Goal: Complete application form

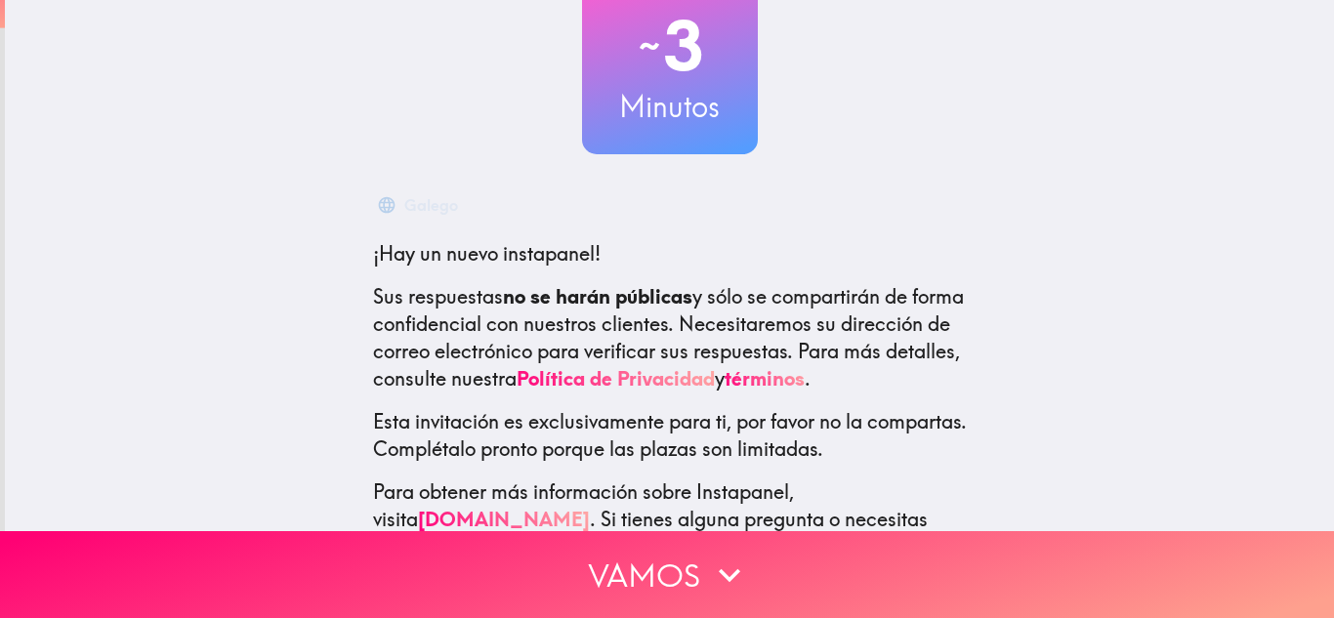
scroll to position [207, 0]
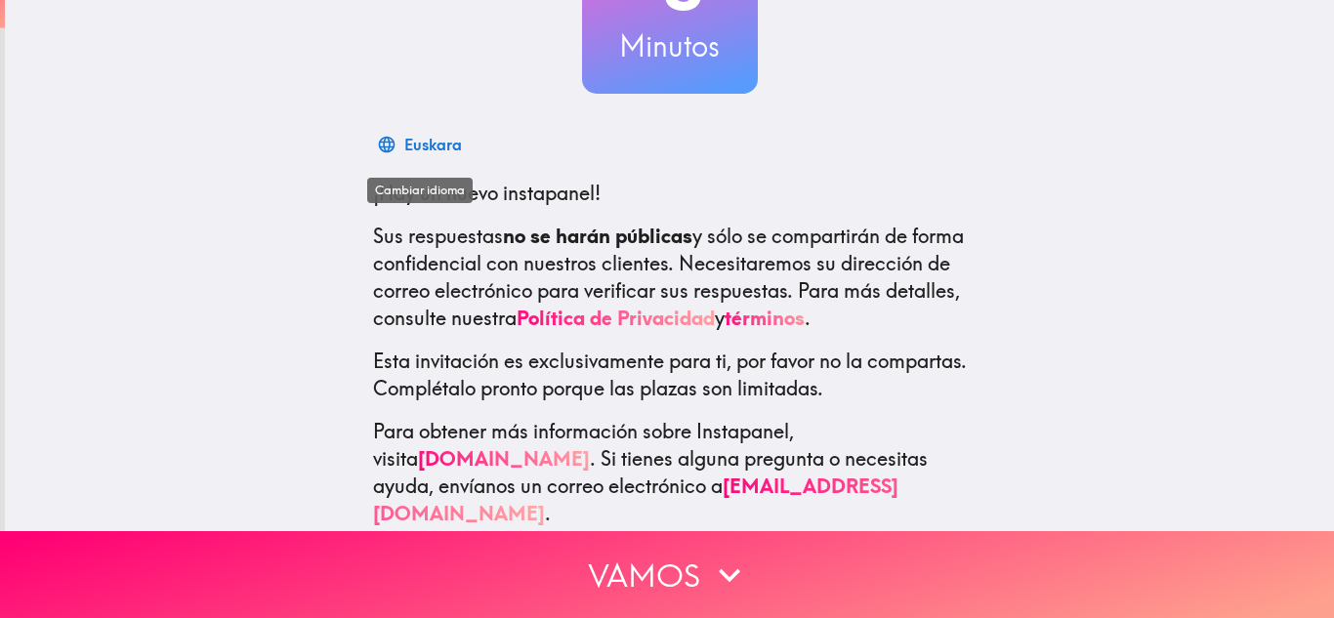
click at [417, 140] on div "Euskara" at bounding box center [433, 144] width 58 height 27
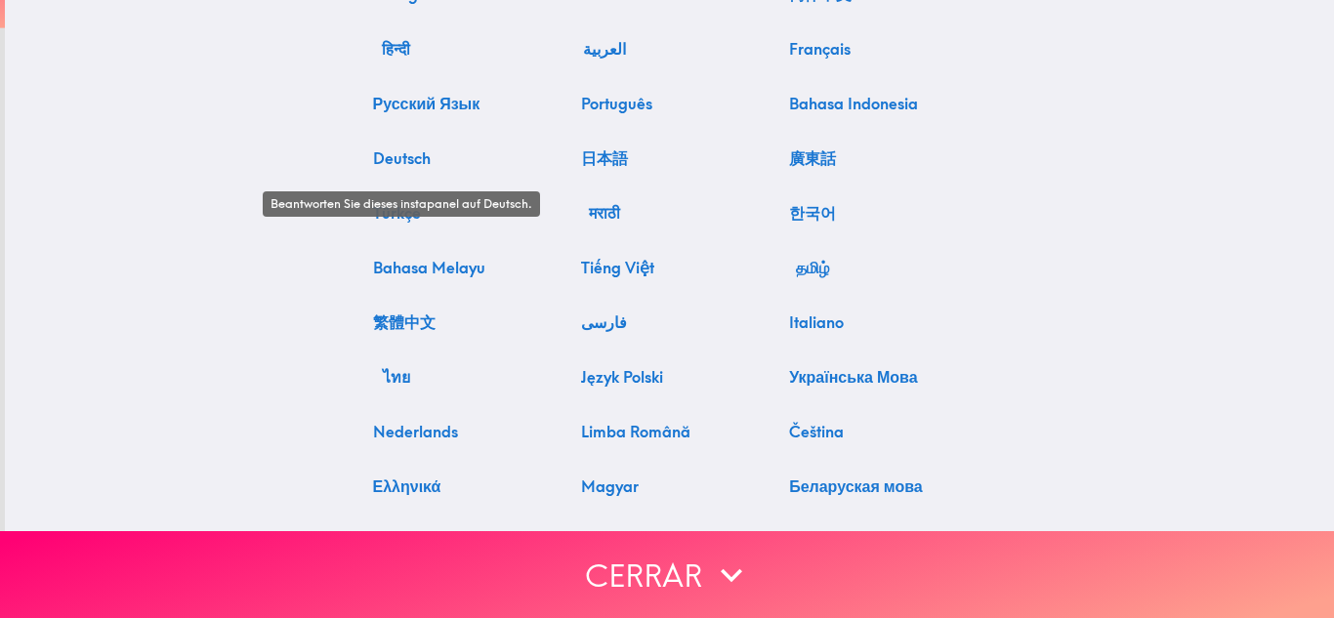
click at [417, 140] on button "Deutsch" at bounding box center [401, 158] width 73 height 39
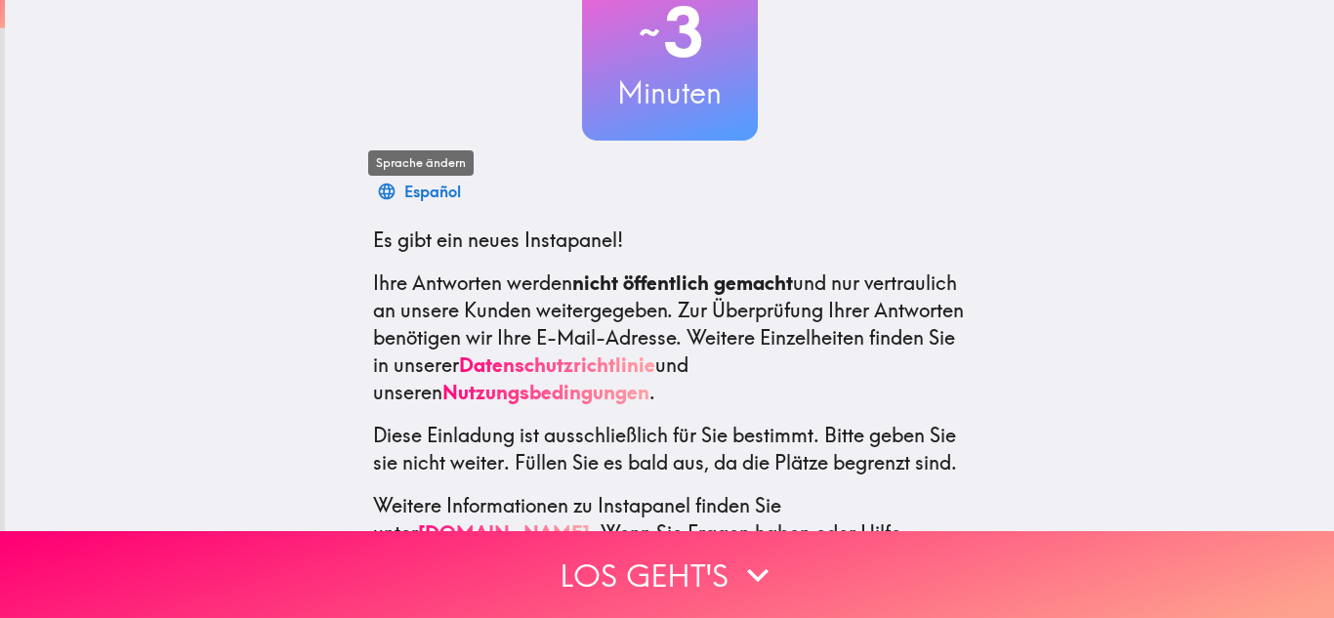
scroll to position [234, 0]
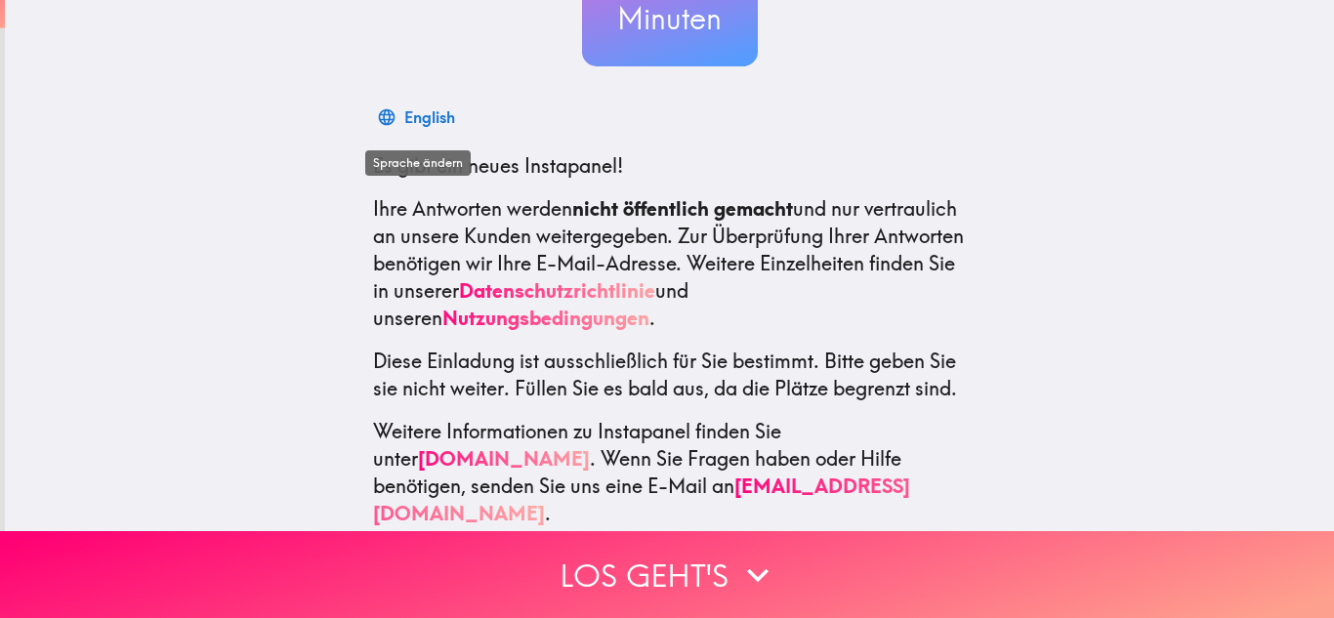
click at [427, 112] on div "English" at bounding box center [429, 117] width 51 height 27
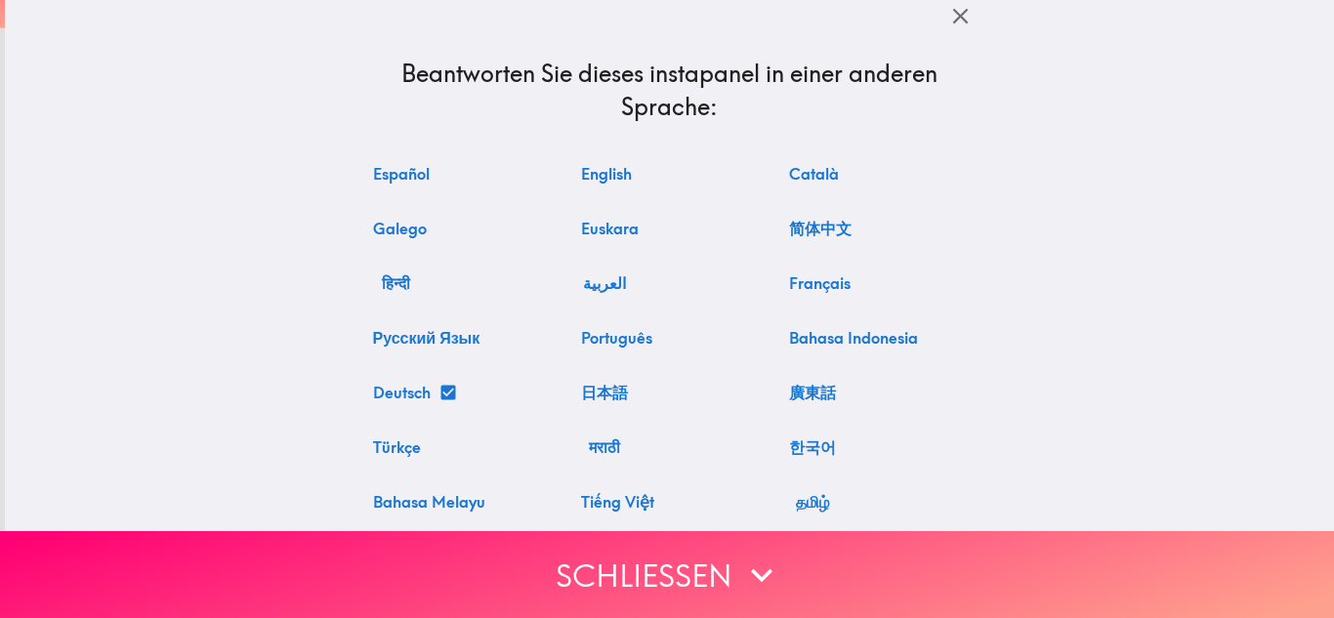
scroll to position [0, 0]
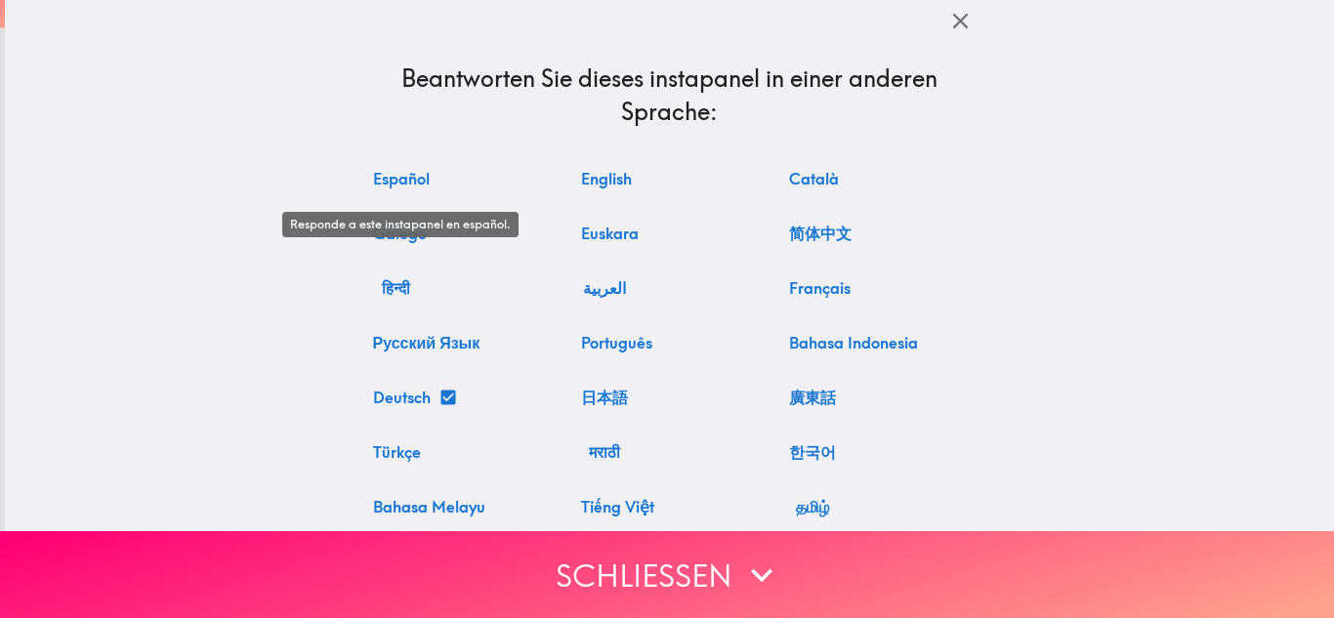
click at [400, 184] on button "Español" at bounding box center [401, 178] width 72 height 39
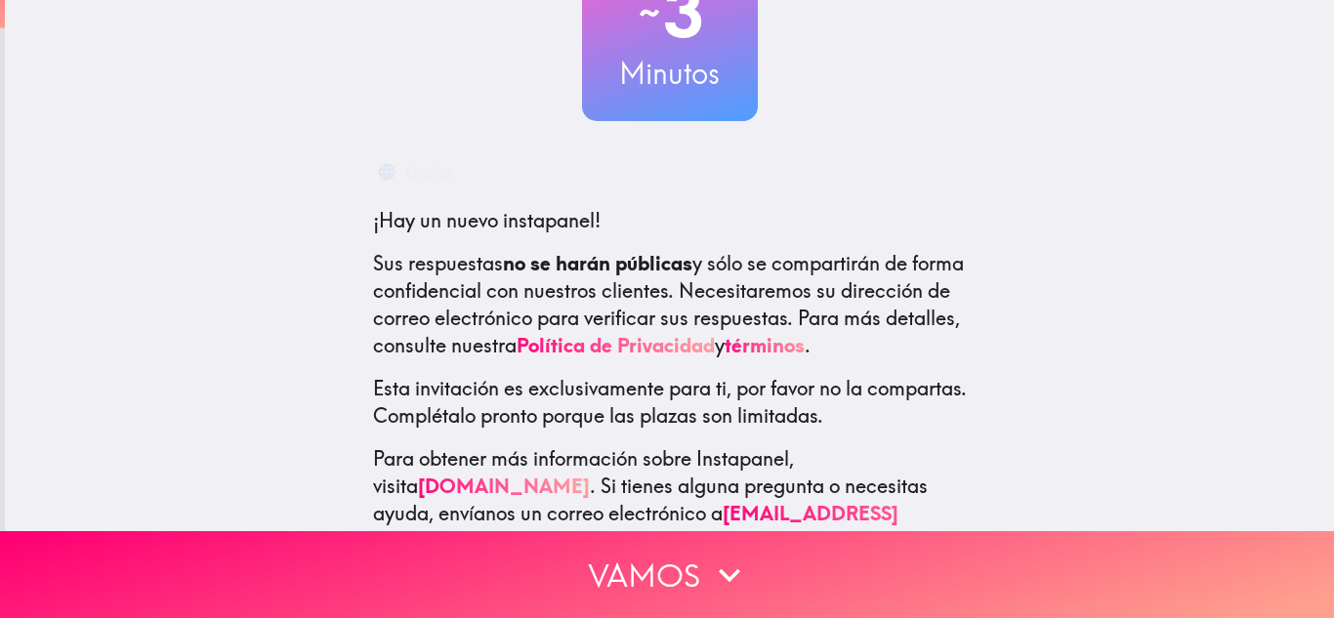
scroll to position [207, 0]
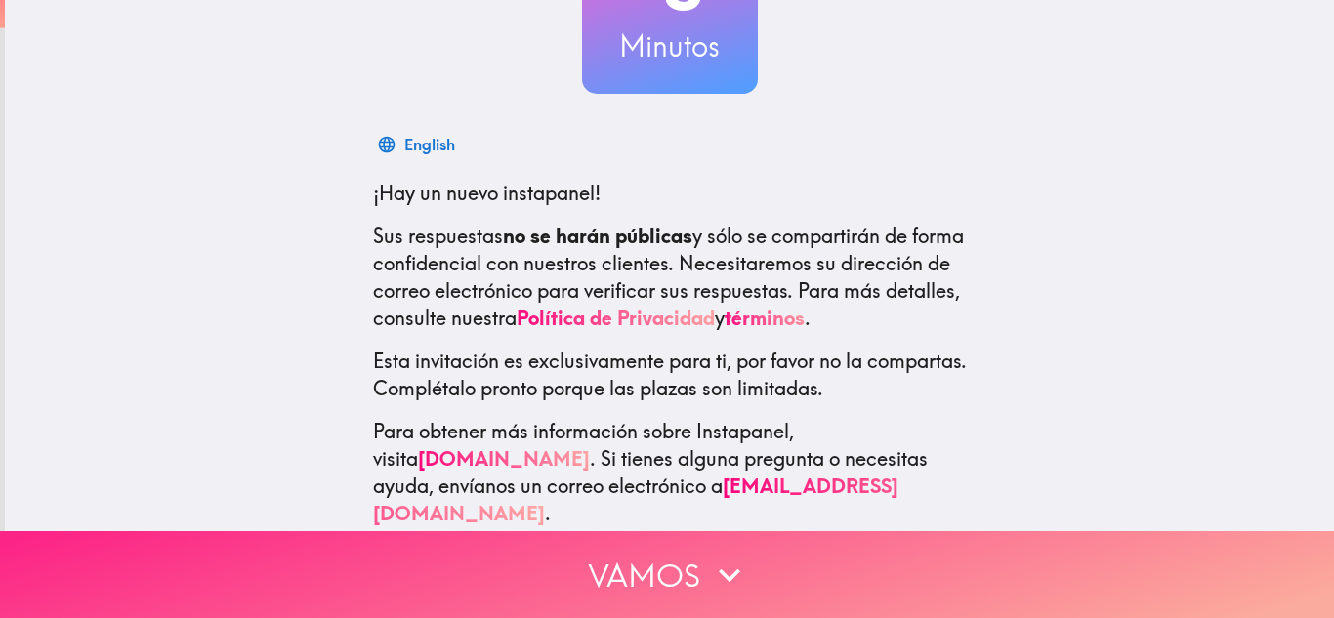
click at [617, 579] on button "Vamos" at bounding box center [667, 574] width 1334 height 87
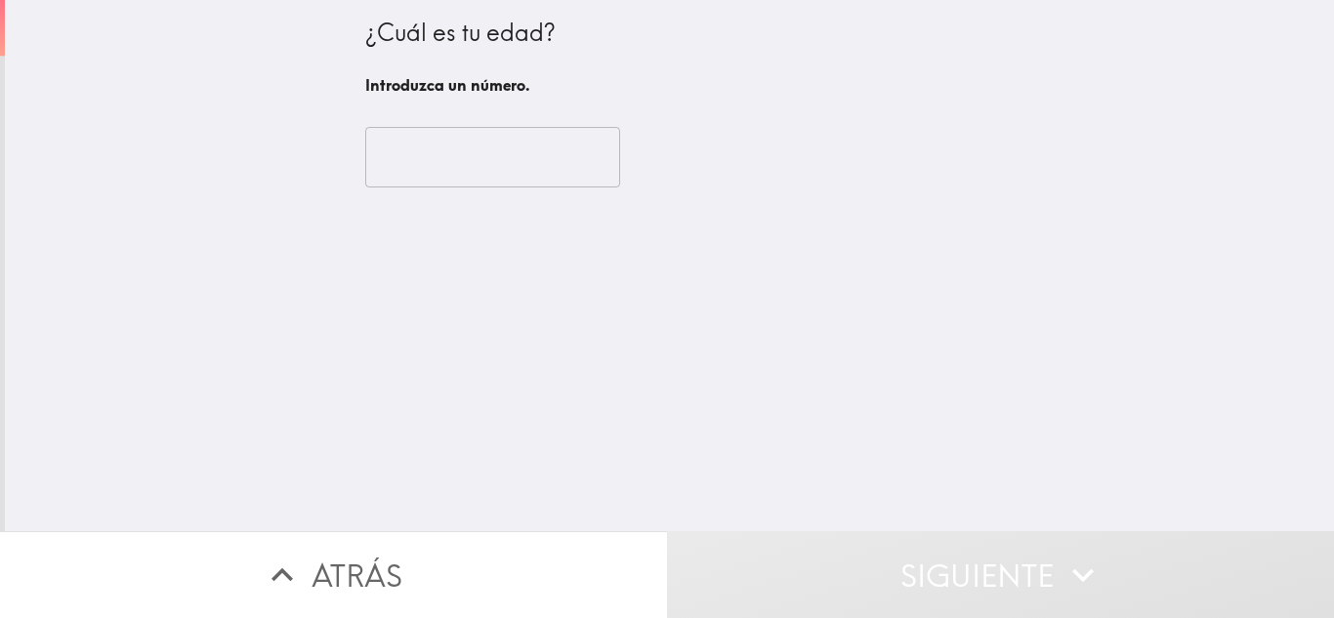
click at [546, 181] on input "number" at bounding box center [492, 157] width 255 height 61
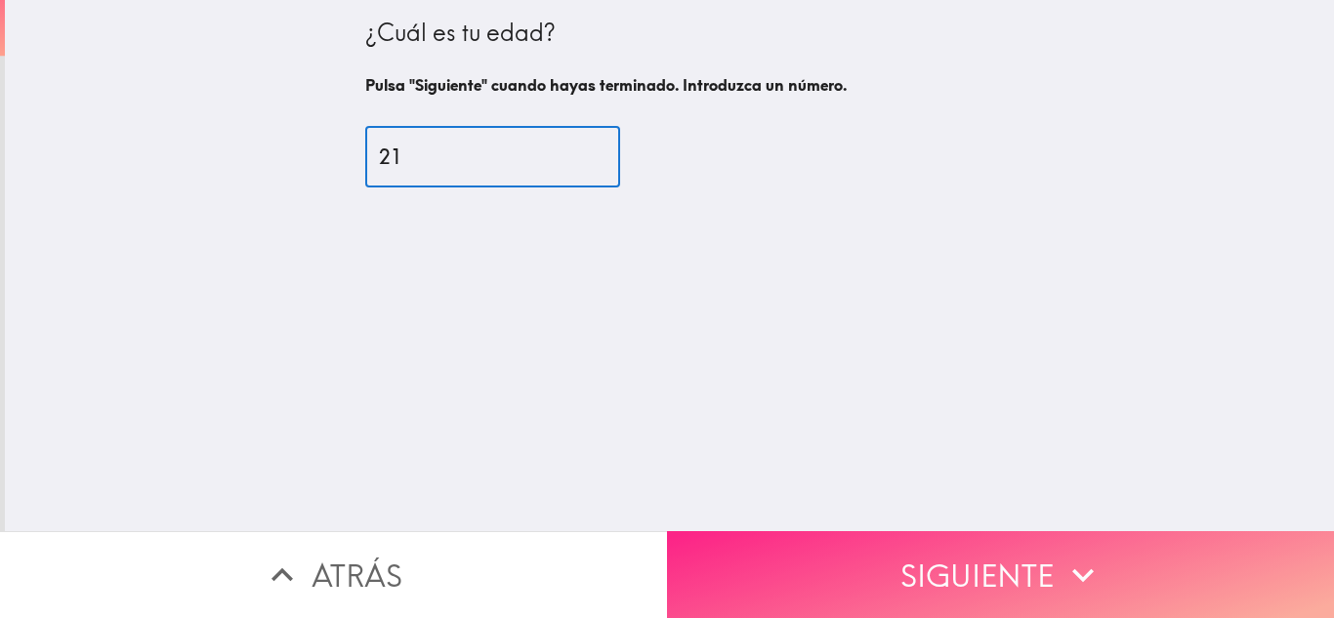
type input "21"
click at [730, 562] on button "Siguiente" at bounding box center [1000, 574] width 667 height 87
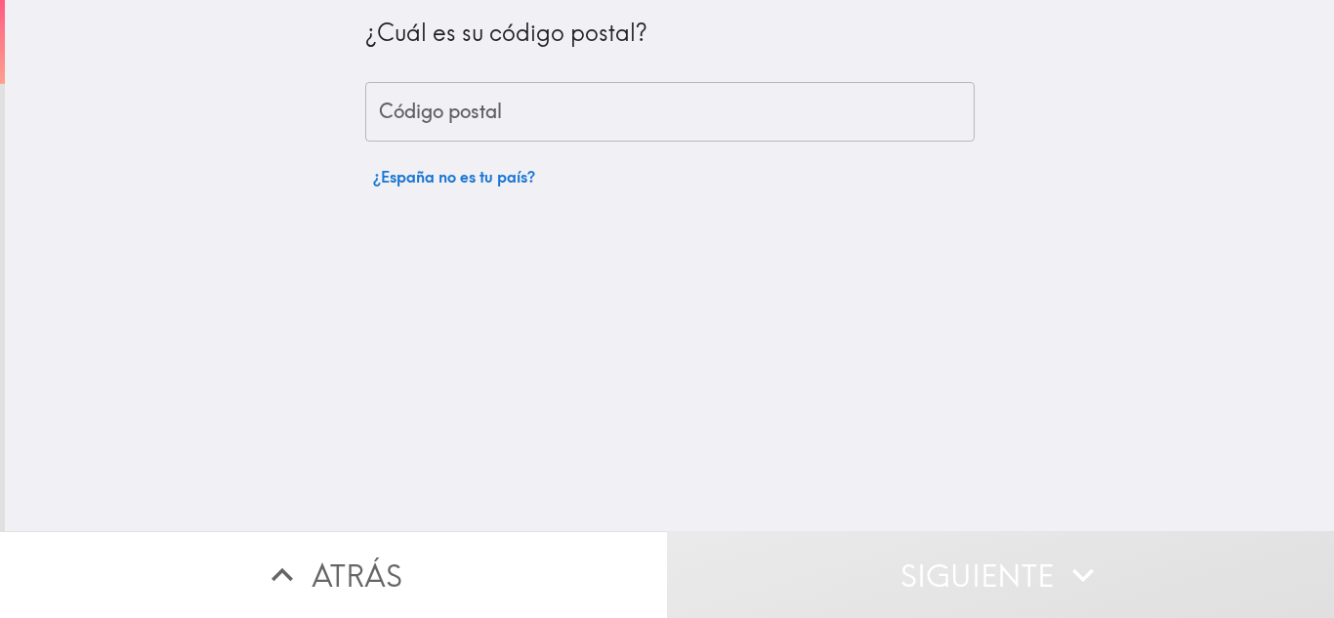
click at [696, 117] on input "Código postal" at bounding box center [669, 112] width 609 height 61
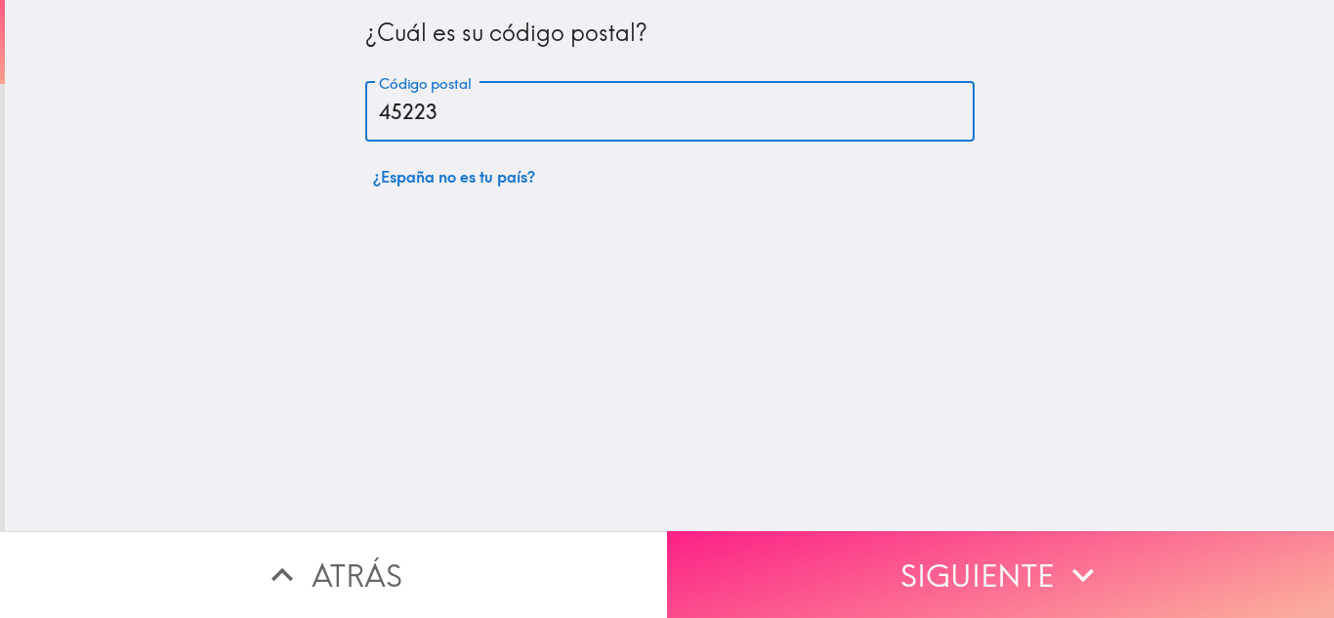
type input "45223"
click at [827, 549] on button "Siguiente" at bounding box center [1000, 574] width 667 height 87
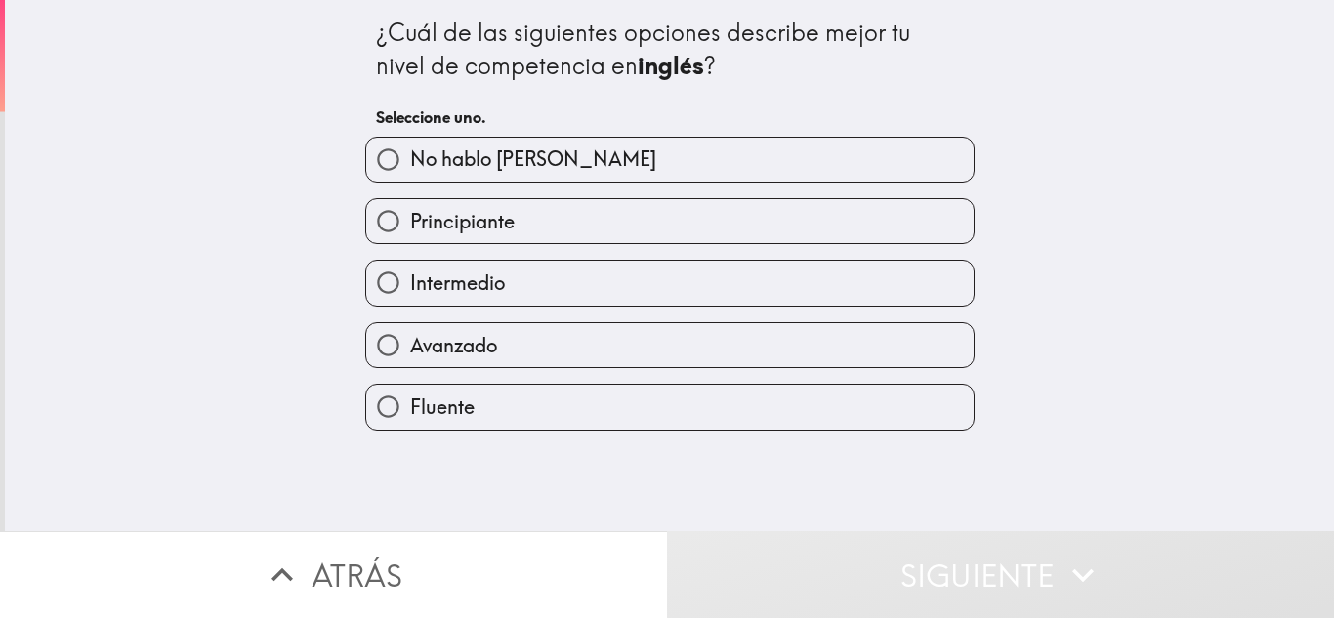
click at [786, 145] on label "No hablo [PERSON_NAME]" at bounding box center [669, 160] width 607 height 44
click at [410, 145] on input "No hablo [PERSON_NAME]" at bounding box center [388, 160] width 44 height 44
radio input "true"
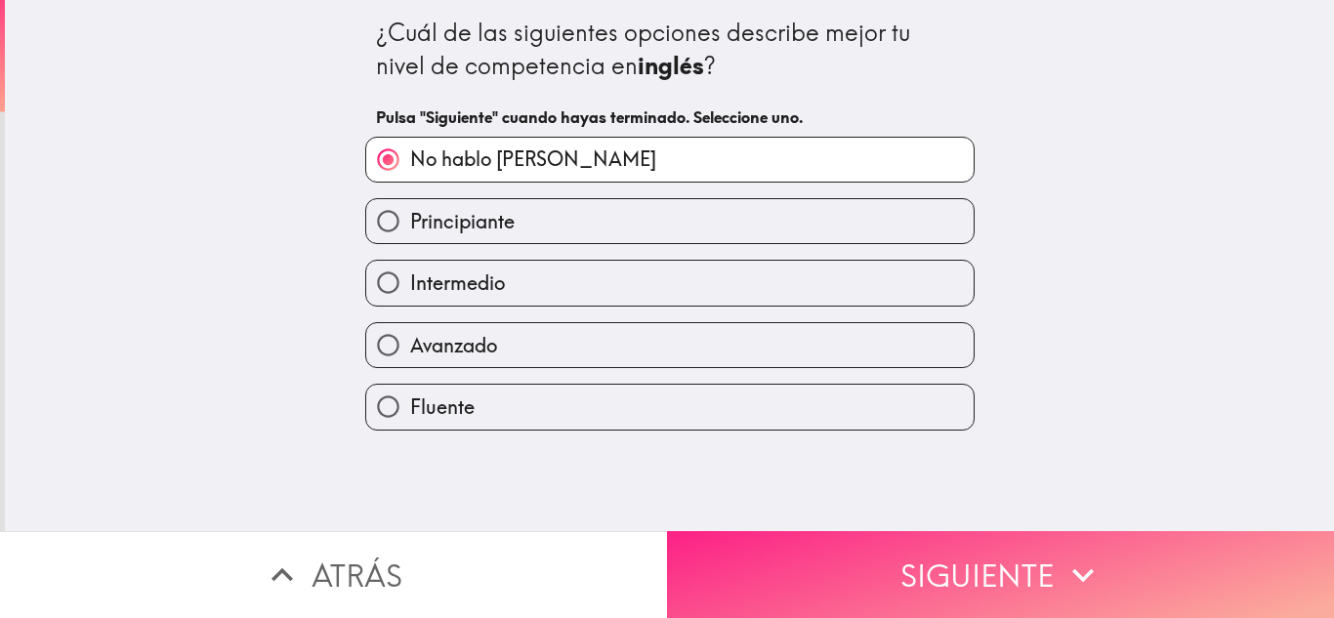
click at [803, 598] on button "Siguiente" at bounding box center [1000, 574] width 667 height 87
